Goal: Check status: Check status

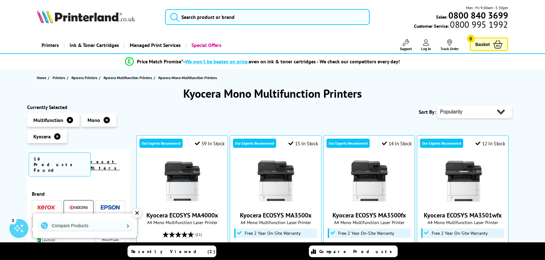
click at [424, 43] on icon at bounding box center [426, 42] width 6 height 6
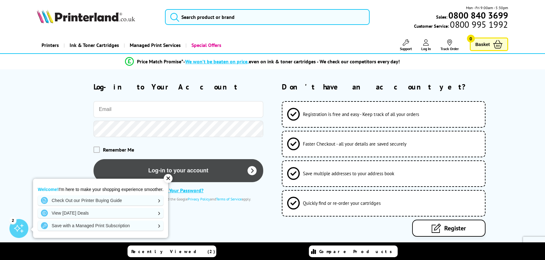
type input "[EMAIL_ADDRESS][DOMAIN_NAME]"
click at [206, 170] on button "Log-in to your account" at bounding box center [179, 170] width 170 height 23
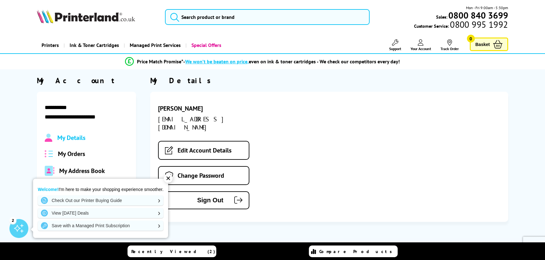
click at [68, 150] on span "My Orders" at bounding box center [71, 154] width 27 height 8
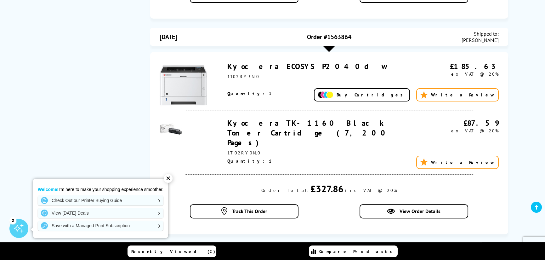
scroll to position [583, 0]
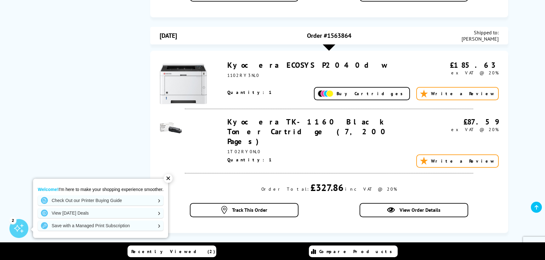
click at [290, 118] on link "Kyocera TK-1160 Black Toner Cartridge (7,200 Pages)" at bounding box center [308, 131] width 163 height 29
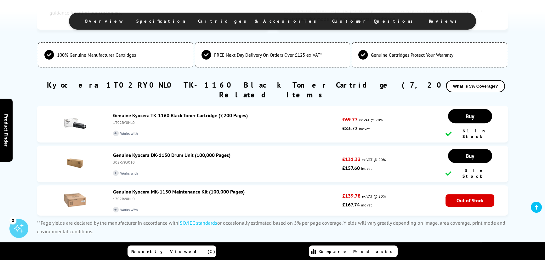
scroll to position [591, 0]
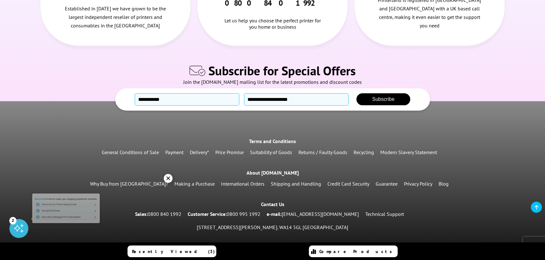
scroll to position [354, 0]
